Goal: Navigation & Orientation: Find specific page/section

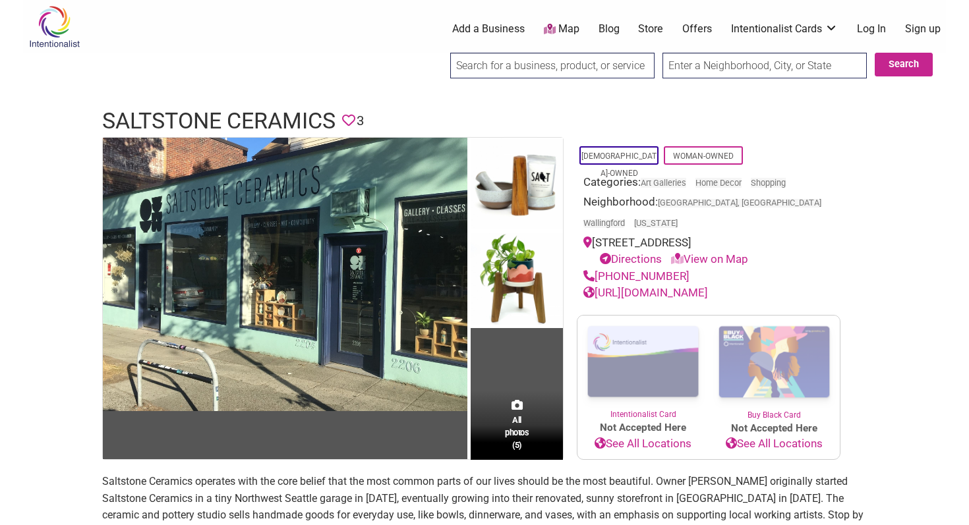
click at [647, 32] on link "Store" at bounding box center [650, 29] width 25 height 14
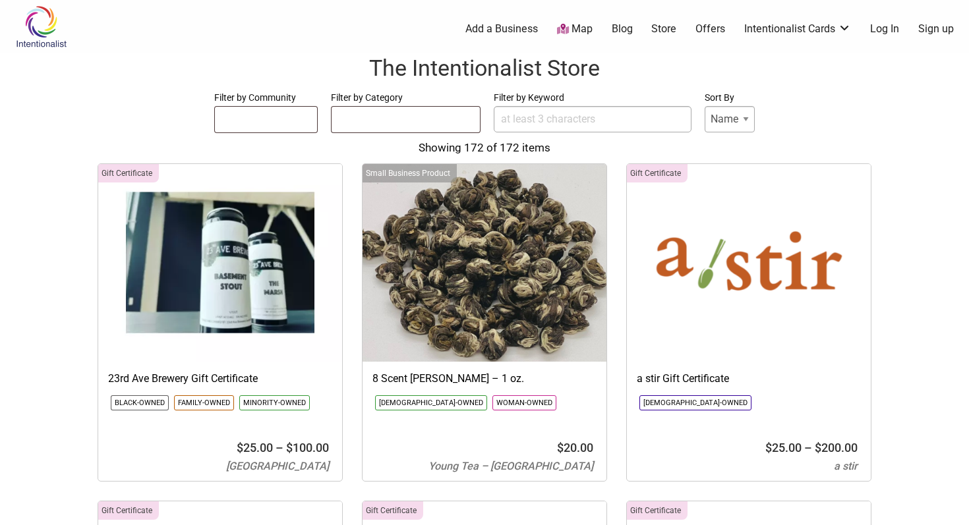
select select
click at [528, 26] on link "Add a Business" at bounding box center [501, 29] width 72 height 14
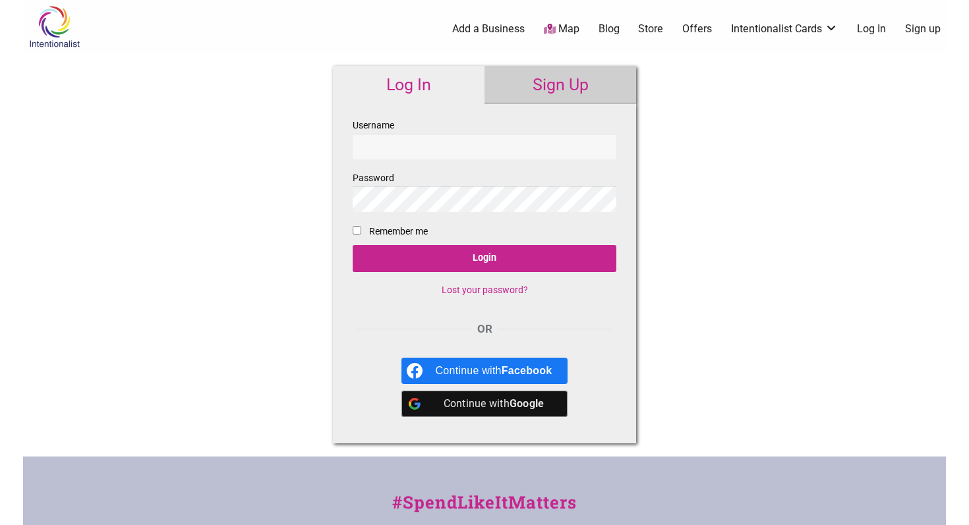
click at [581, 30] on ul "0 Add a Business Map Blog Store Offers Intentionalist Cards Buy Black Card Inte…" at bounding box center [549, 29] width 807 height 15
click at [561, 25] on link "Map" at bounding box center [562, 29] width 36 height 15
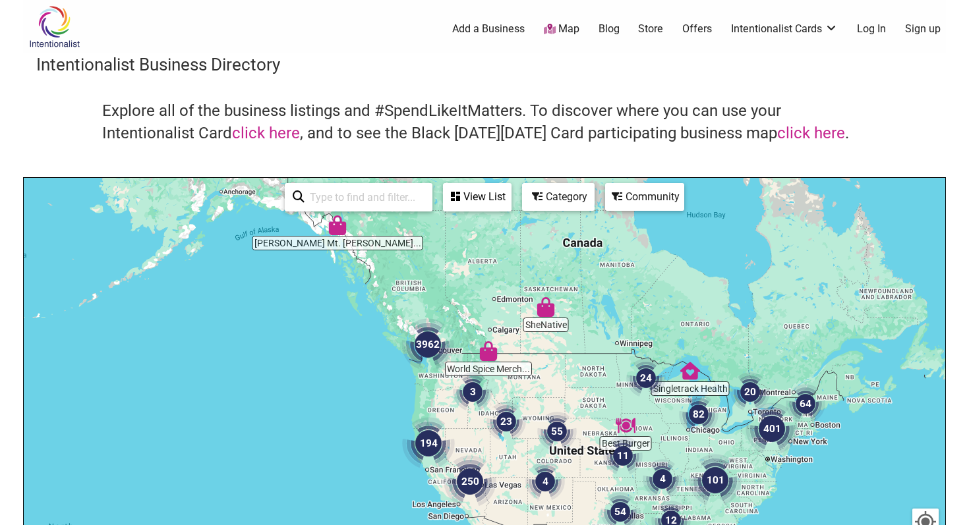
click at [443, 374] on div "To navigate, press the arrow keys." at bounding box center [484, 434] width 921 height 513
click at [436, 374] on div "To navigate, press the arrow keys." at bounding box center [484, 434] width 921 height 513
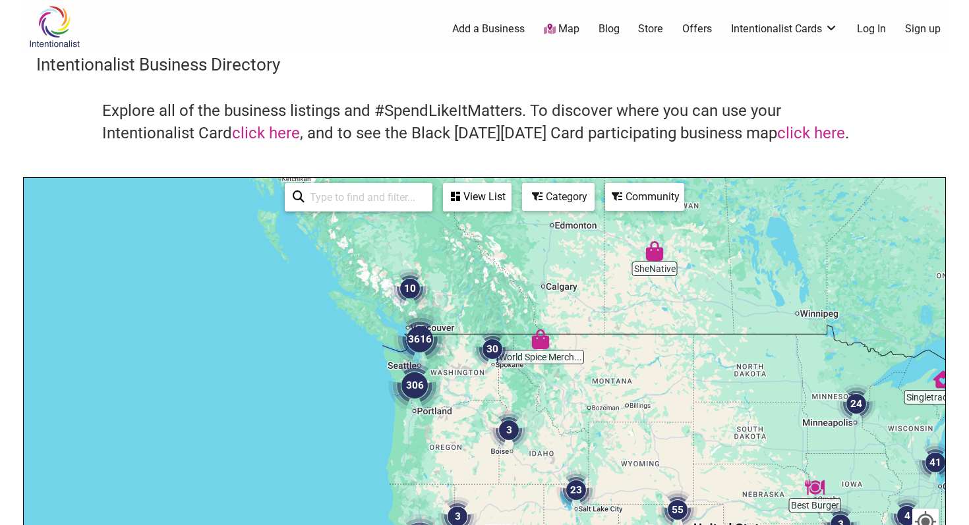
click at [436, 374] on img "306" at bounding box center [414, 385] width 53 height 53
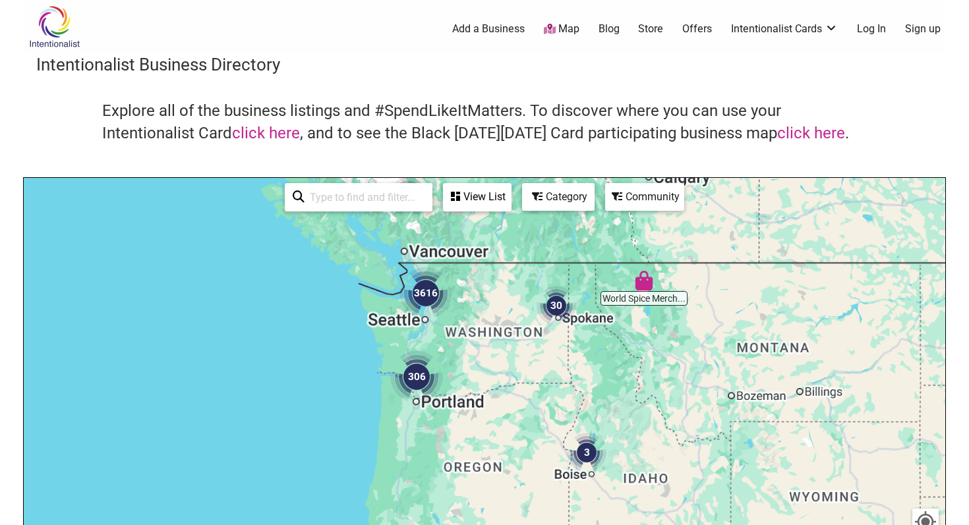
click at [436, 374] on img "306" at bounding box center [416, 377] width 53 height 53
